Goal: Task Accomplishment & Management: Use online tool/utility

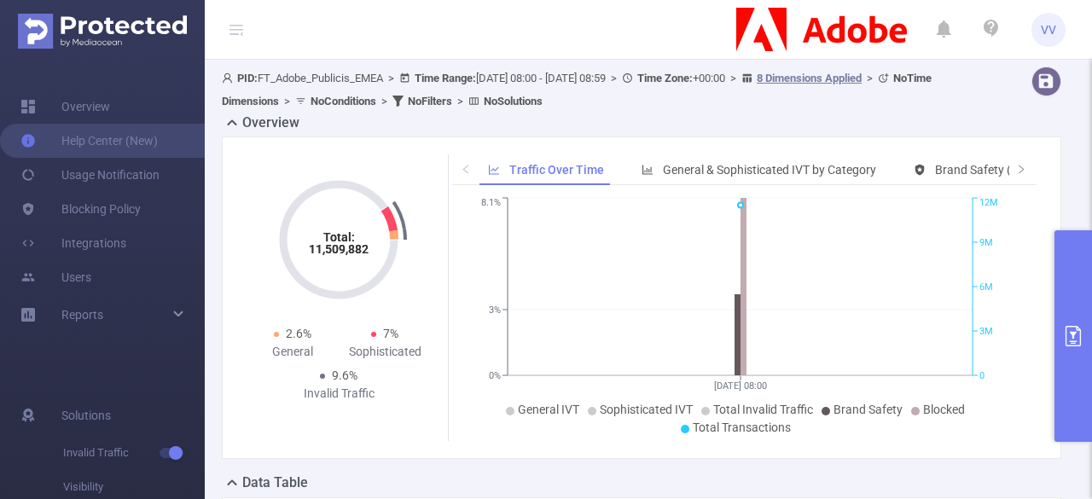
click at [1068, 332] on icon "primary" at bounding box center [1073, 336] width 20 height 20
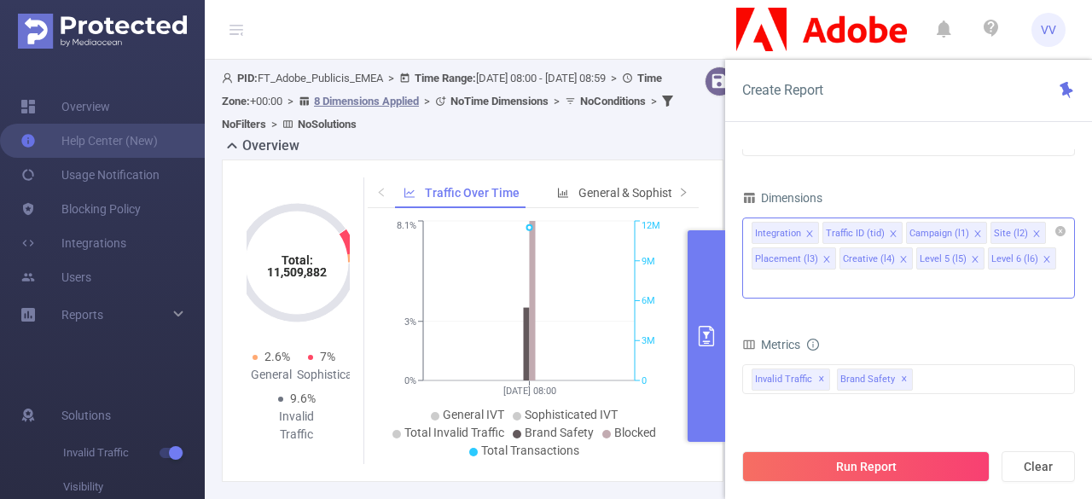
click at [807, 234] on icon "icon: close" at bounding box center [810, 234] width 9 height 9
click at [819, 235] on icon "icon: close" at bounding box center [822, 234] width 9 height 9
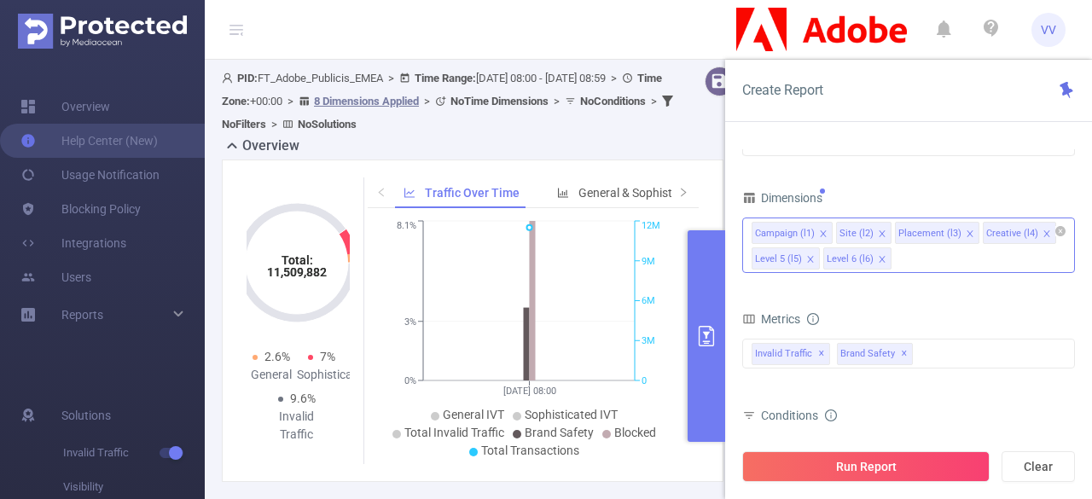
click at [807, 255] on icon "icon: close" at bounding box center [810, 259] width 9 height 9
click at [807, 259] on icon "icon: close" at bounding box center [810, 259] width 9 height 9
click at [1044, 233] on icon "icon: close" at bounding box center [1047, 233] width 6 height 6
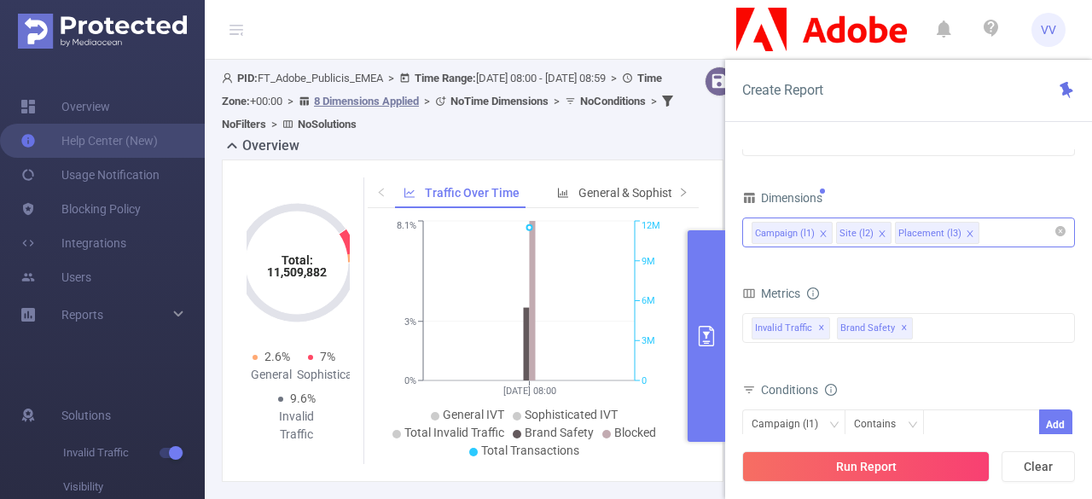
click at [995, 224] on div "Campaign (l1) Site (l2) Placement (l3)" at bounding box center [909, 232] width 314 height 28
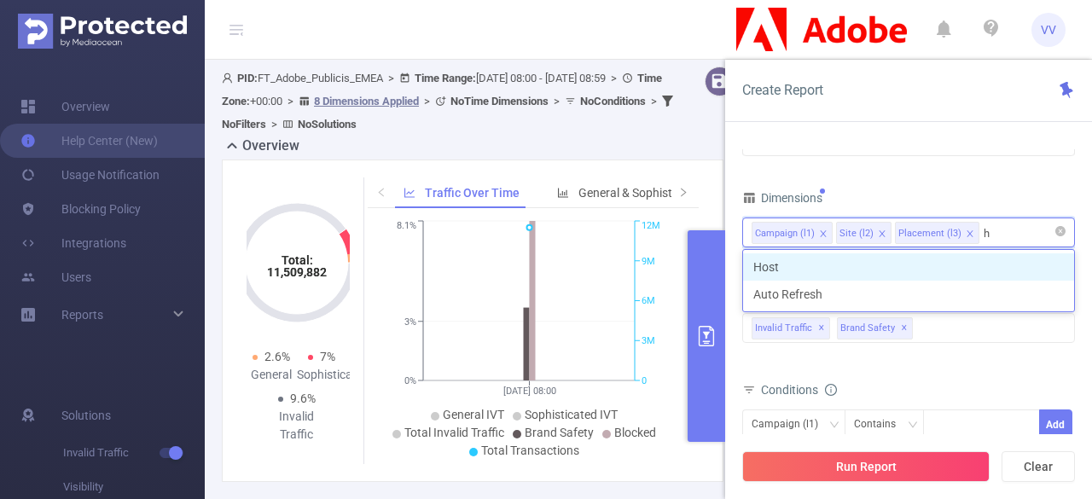
type input "ho"
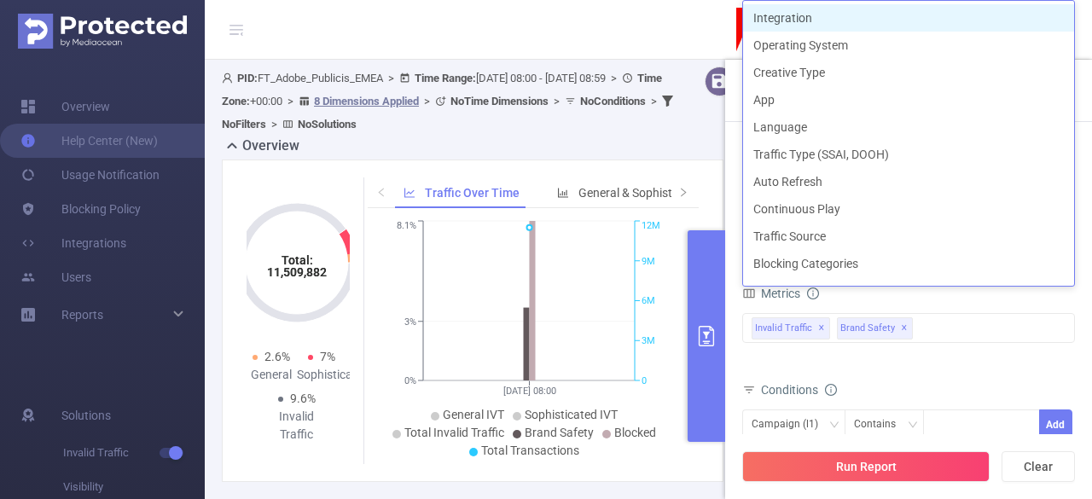
type input "app"
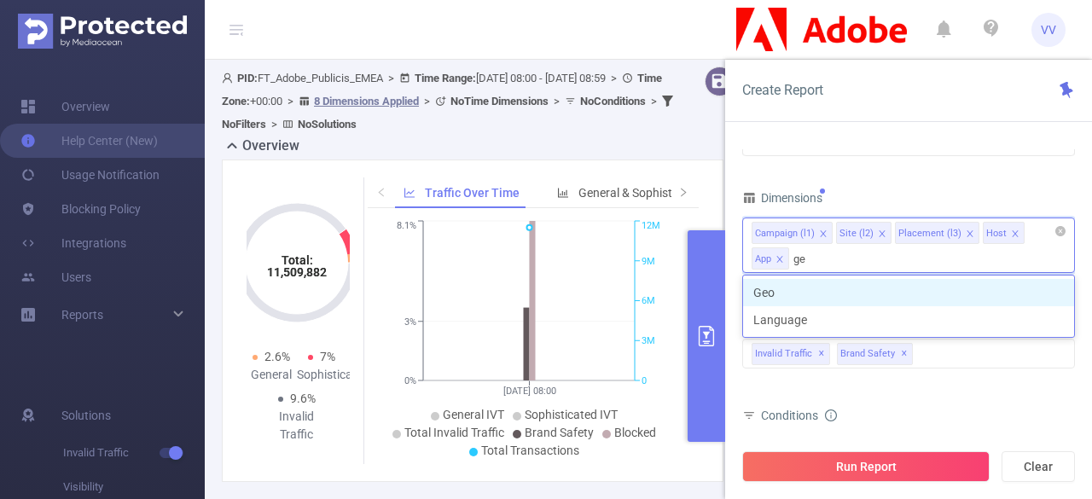
type input "geo"
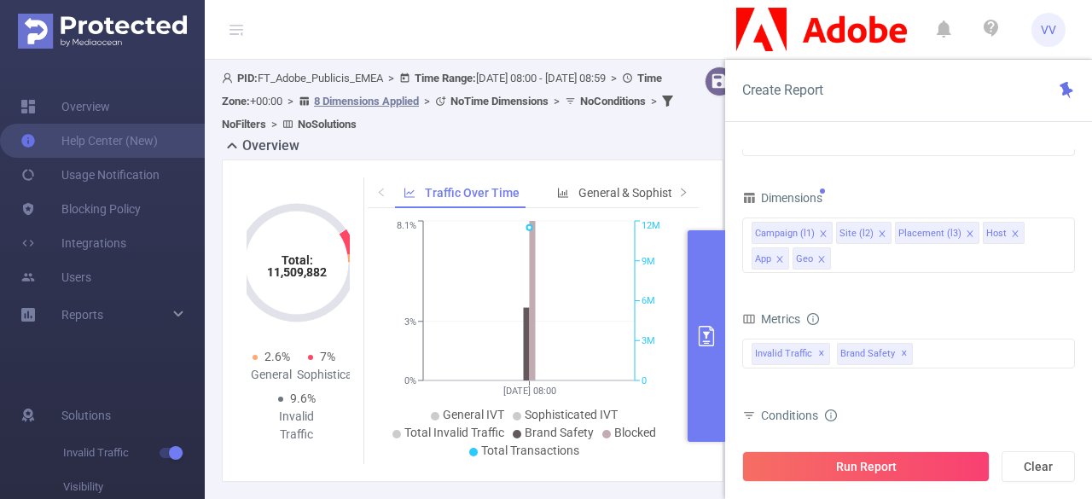
click at [957, 313] on div "Metrics" at bounding box center [908, 321] width 333 height 28
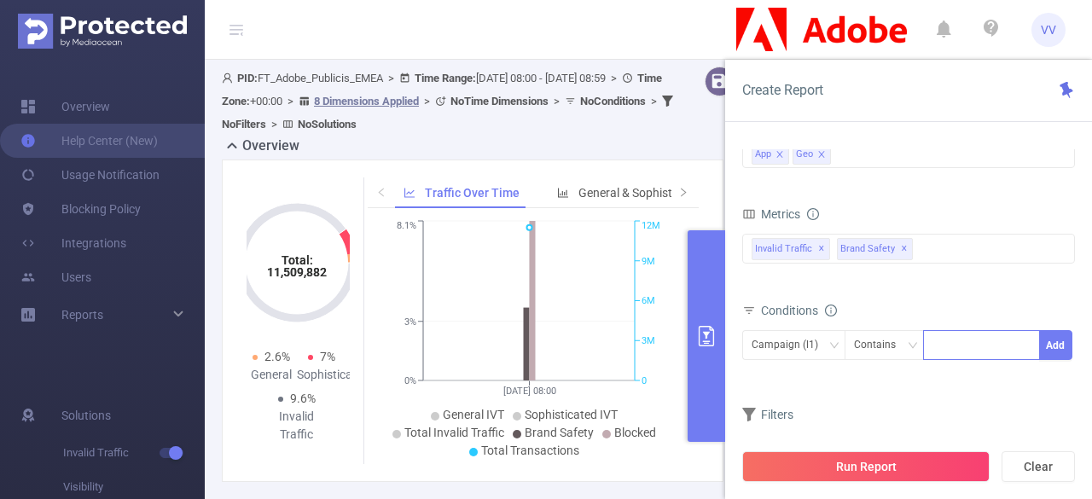
click at [975, 344] on div at bounding box center [982, 345] width 98 height 28
paste input "286888"
type input "286888"
click at [959, 387] on li "286888" at bounding box center [981, 377] width 117 height 27
click at [1053, 344] on button "Add" at bounding box center [1055, 345] width 33 height 30
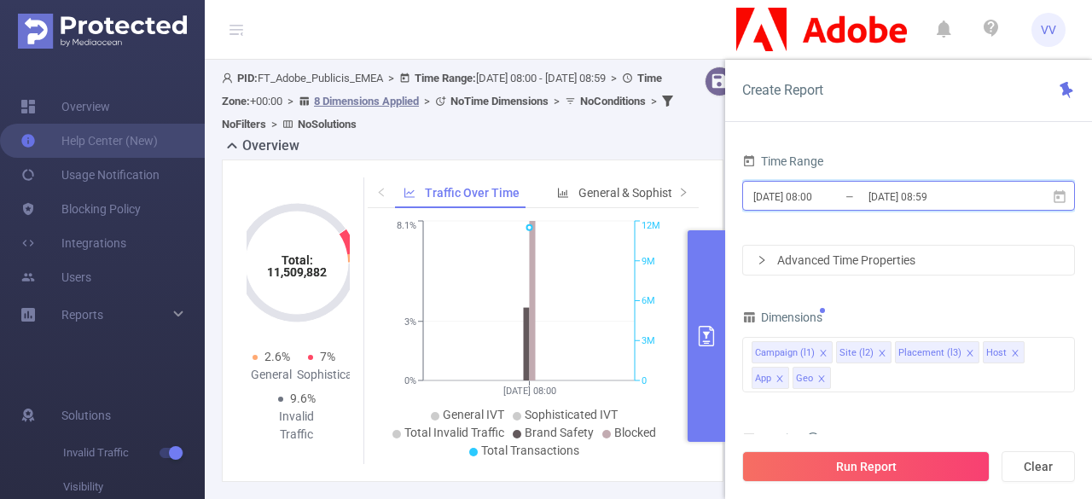
click at [1065, 195] on icon at bounding box center [1060, 195] width 12 height 13
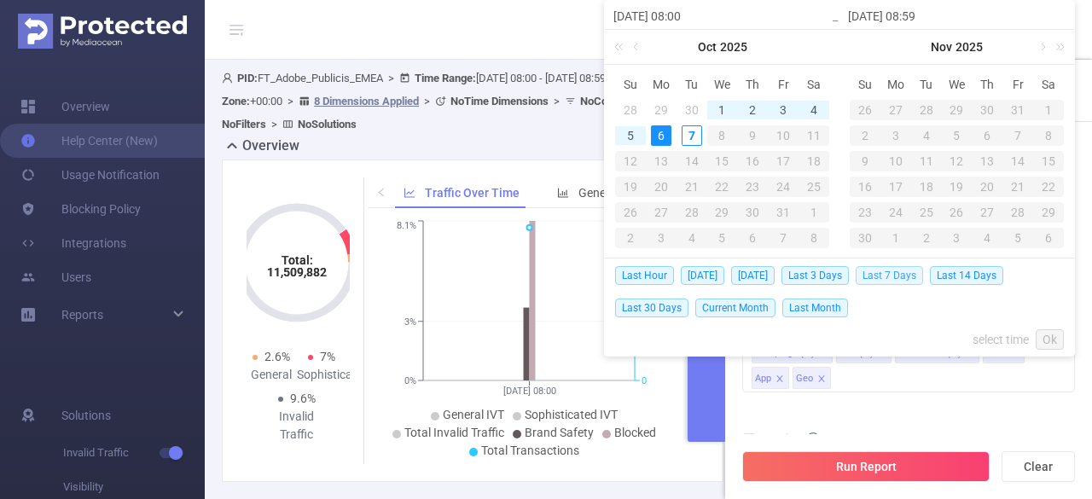
click at [916, 271] on span "Last 7 Days" at bounding box center [889, 275] width 67 height 19
type input "[DATE] 00:00"
type input "[DATE] 23:59"
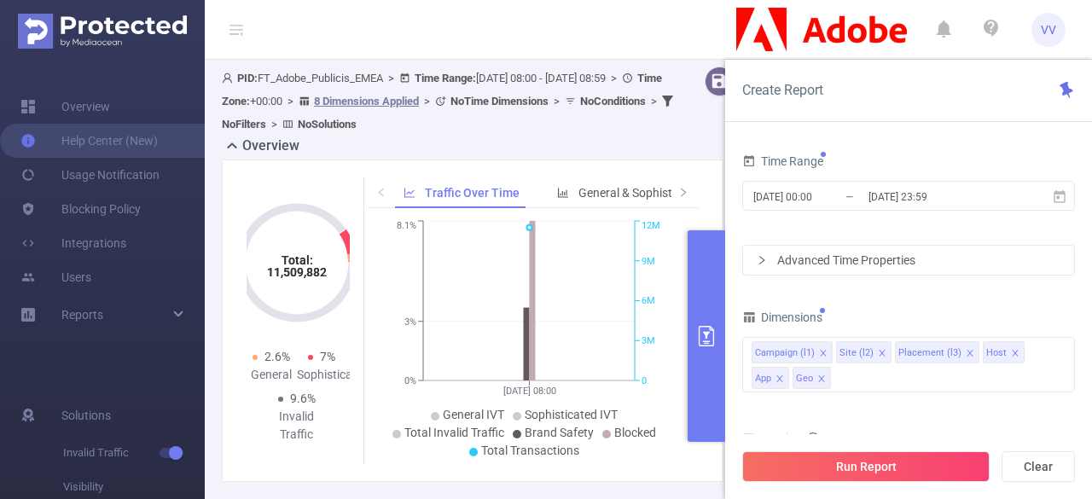
click at [877, 262] on div "Advanced Time Properties" at bounding box center [908, 260] width 331 height 29
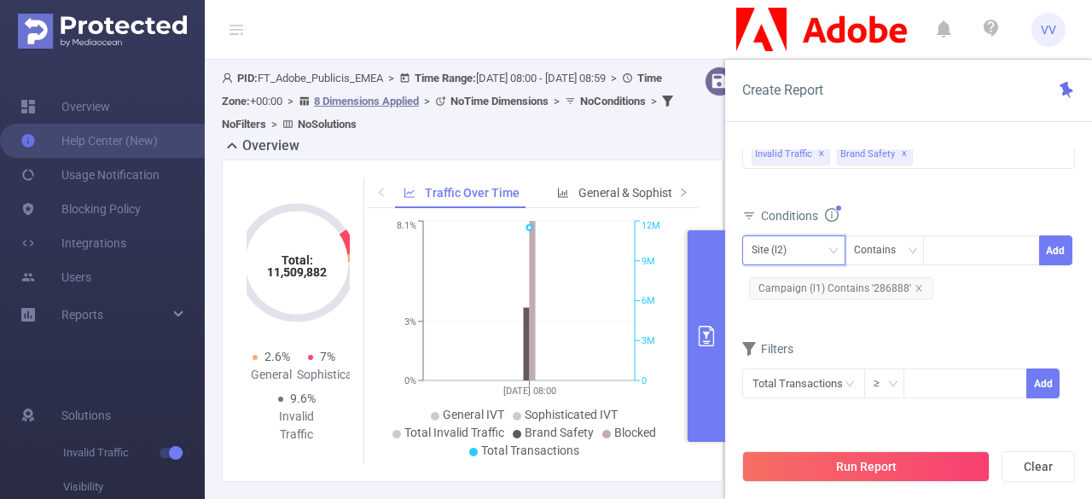
click at [826, 252] on div "Site (l2)" at bounding box center [794, 250] width 84 height 28
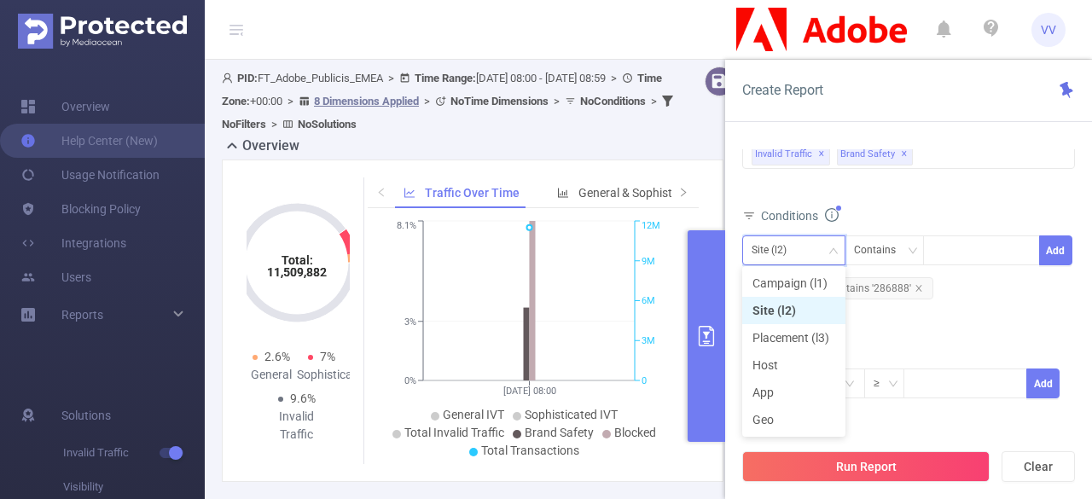
click at [826, 252] on div "Site (l2)" at bounding box center [794, 250] width 84 height 28
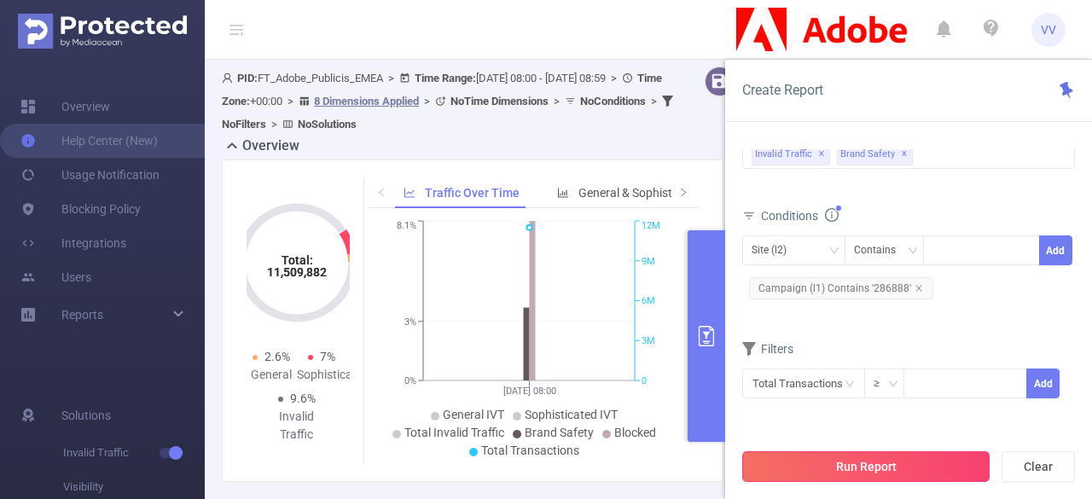
click at [864, 467] on button "Run Report" at bounding box center [865, 466] width 247 height 31
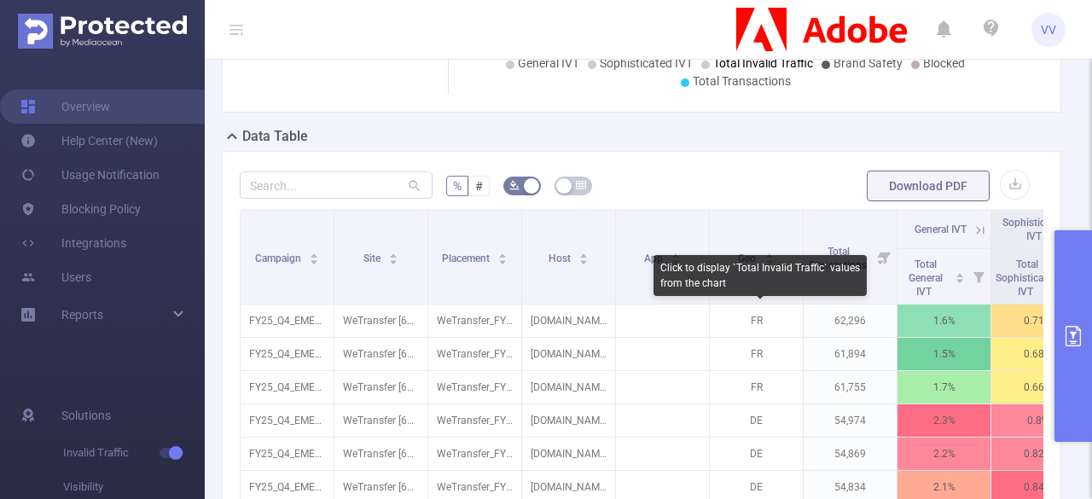
scroll to position [353, 0]
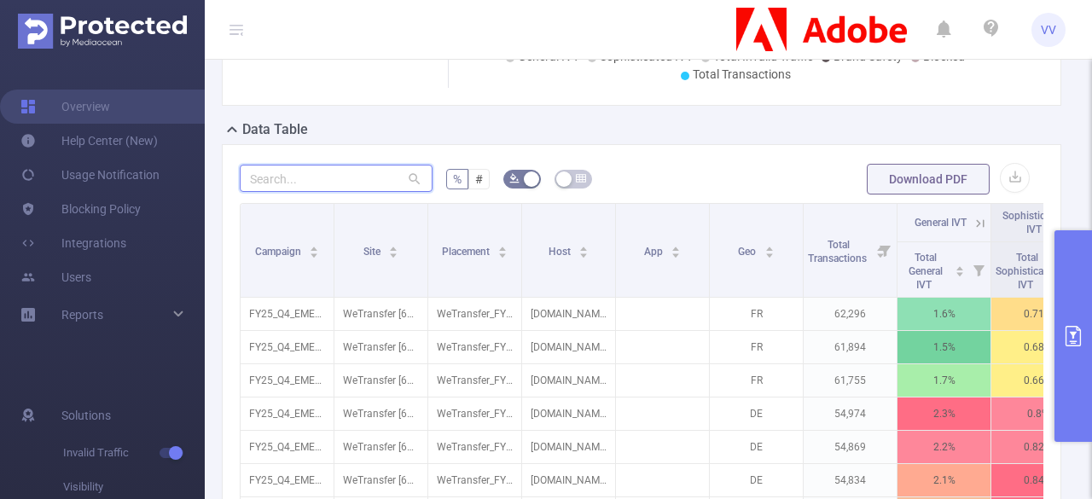
click at [313, 166] on input "text" at bounding box center [336, 178] width 193 height 27
paste input "dv360_fy25cc_psp_affinity-discover-ind-phsp-google_de_dsk_st_300x250_nicola-cre…"
type input "dv360_fy25cc_psp_affinity-discover-ind-phsp-google_de_dsk_st_300x250_nicola-cre…"
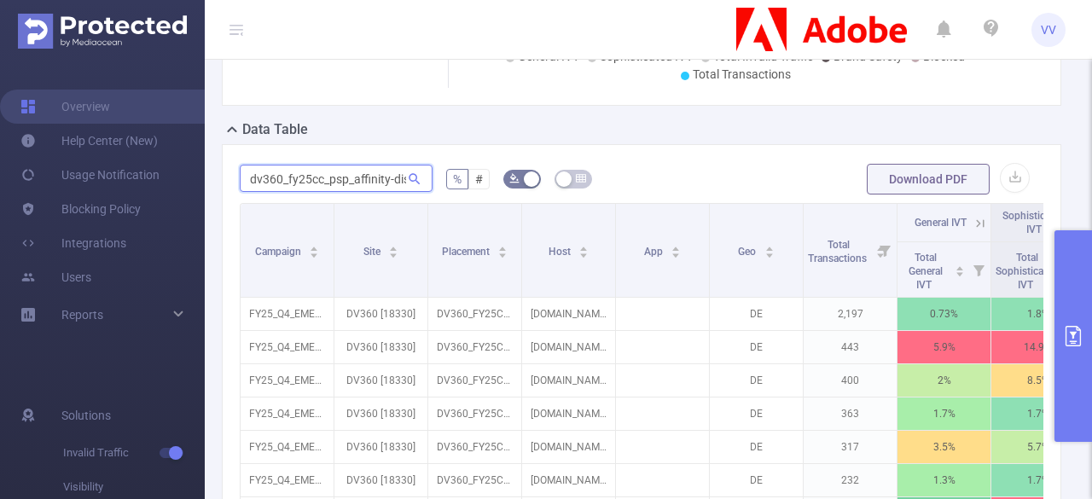
scroll to position [0, 584]
click at [393, 183] on input "dv360_fy25cc_psp_affinity-discover-ind-phsp-google_de_dsk_st_300x250_nicola-cre…" at bounding box center [336, 178] width 193 height 27
click at [393, 183] on input "text" at bounding box center [336, 178] width 193 height 27
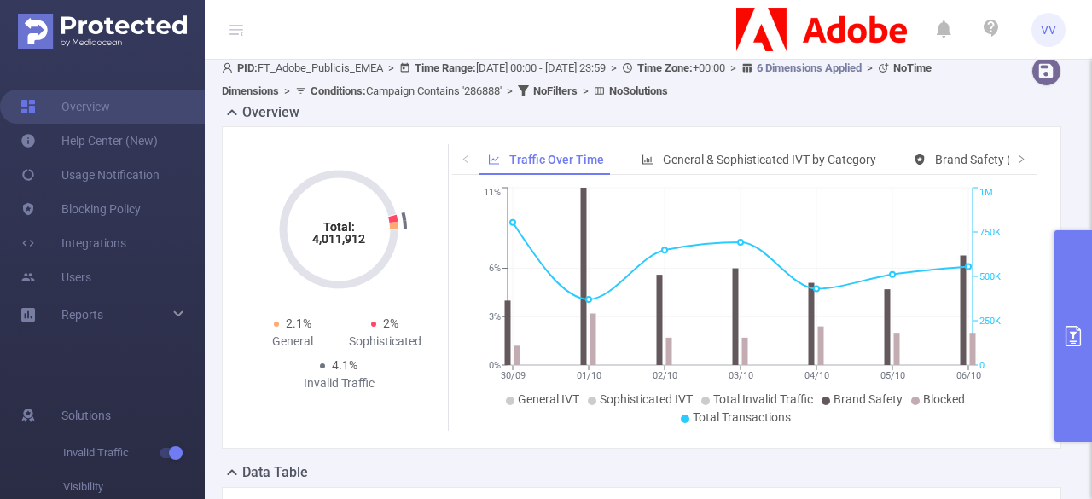
scroll to position [0, 0]
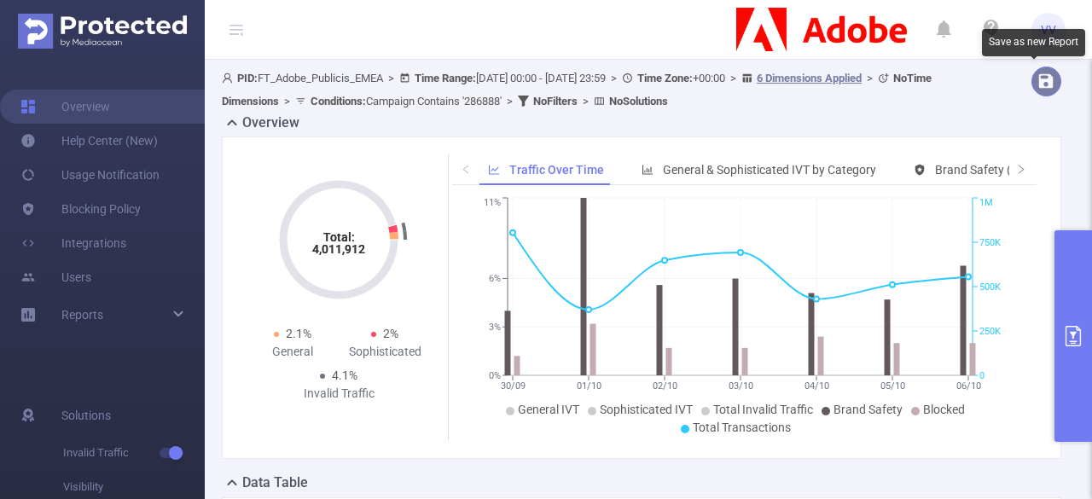
click at [1032, 91] on button "button" at bounding box center [1047, 82] width 30 height 30
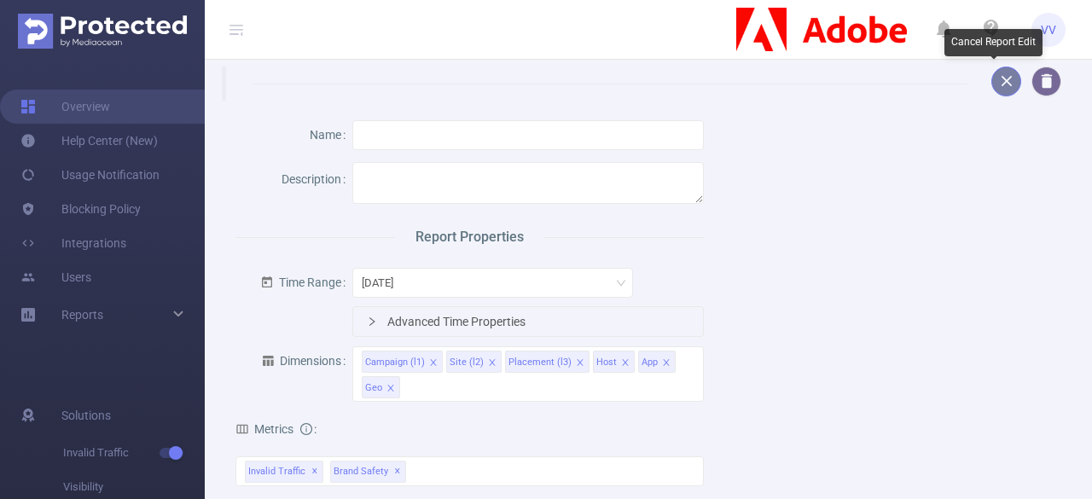
click at [994, 84] on button "button" at bounding box center [1007, 82] width 30 height 30
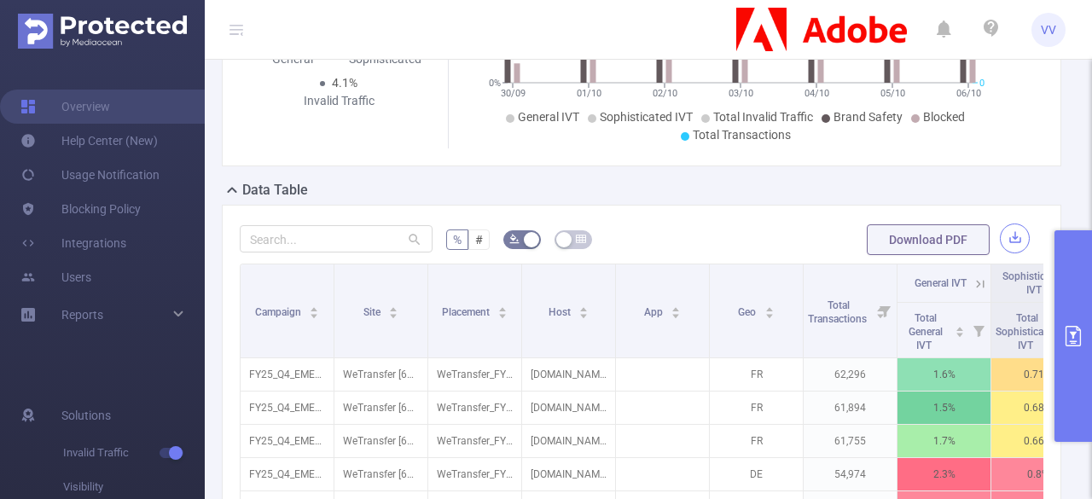
scroll to position [294, 0]
click at [1000, 238] on button "button" at bounding box center [1015, 238] width 30 height 30
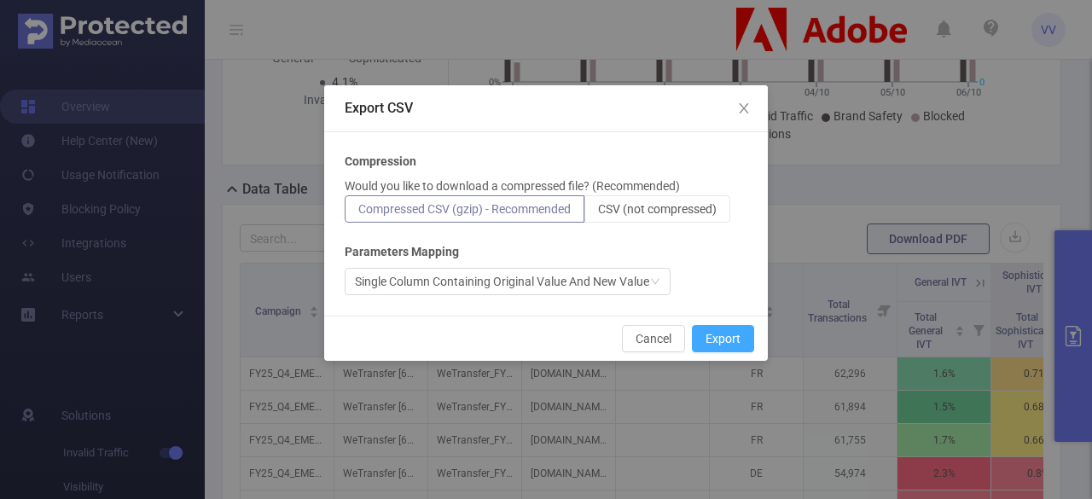
click at [720, 339] on button "Export" at bounding box center [723, 338] width 62 height 27
